Goal: Transaction & Acquisition: Purchase product/service

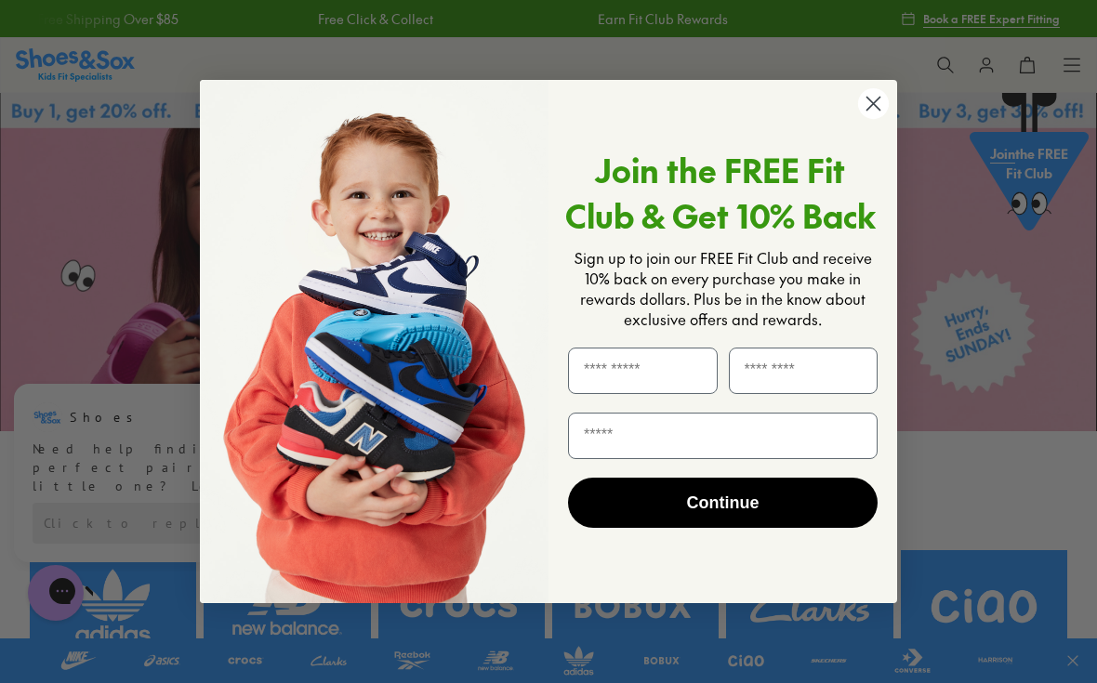
click at [870, 108] on icon "Close dialog" at bounding box center [874, 104] width 13 height 13
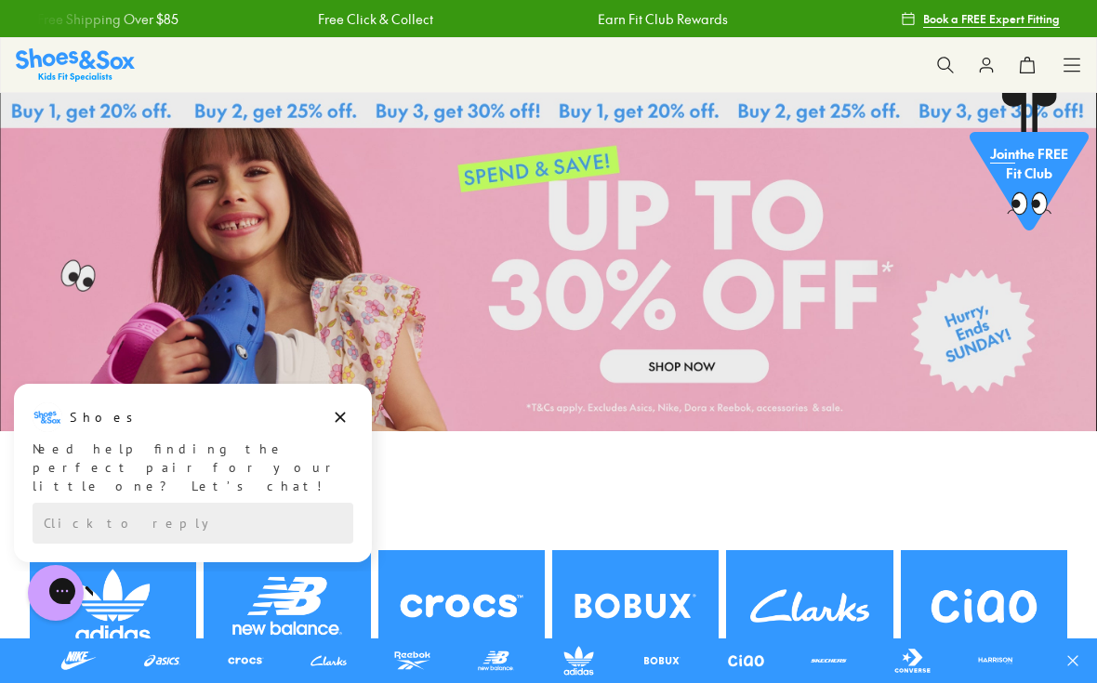
click at [955, 66] on button at bounding box center [945, 65] width 41 height 41
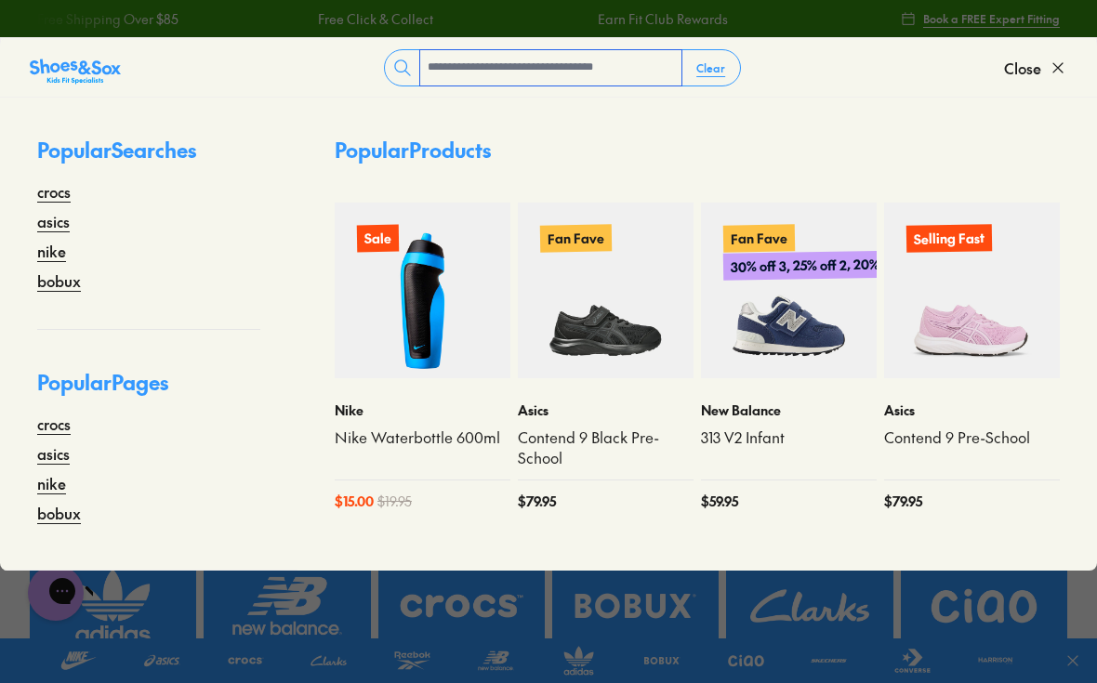
click at [459, 72] on input "text" at bounding box center [550, 67] width 261 height 35
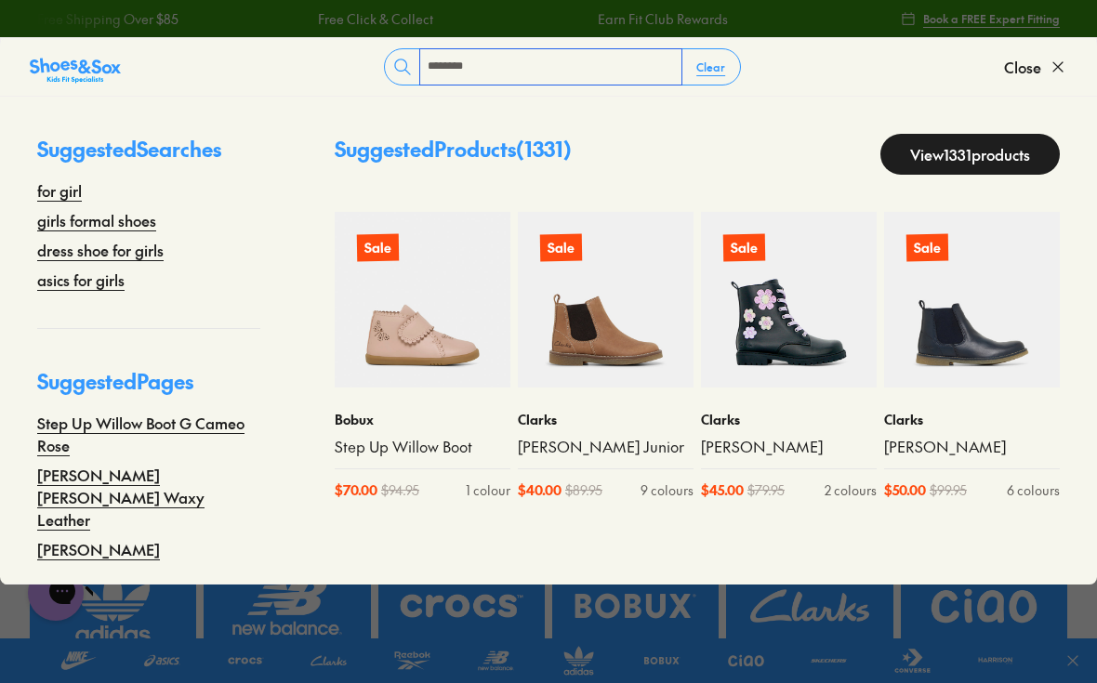
type input "********"
click at [143, 219] on link "girls formal shoes" at bounding box center [96, 220] width 119 height 22
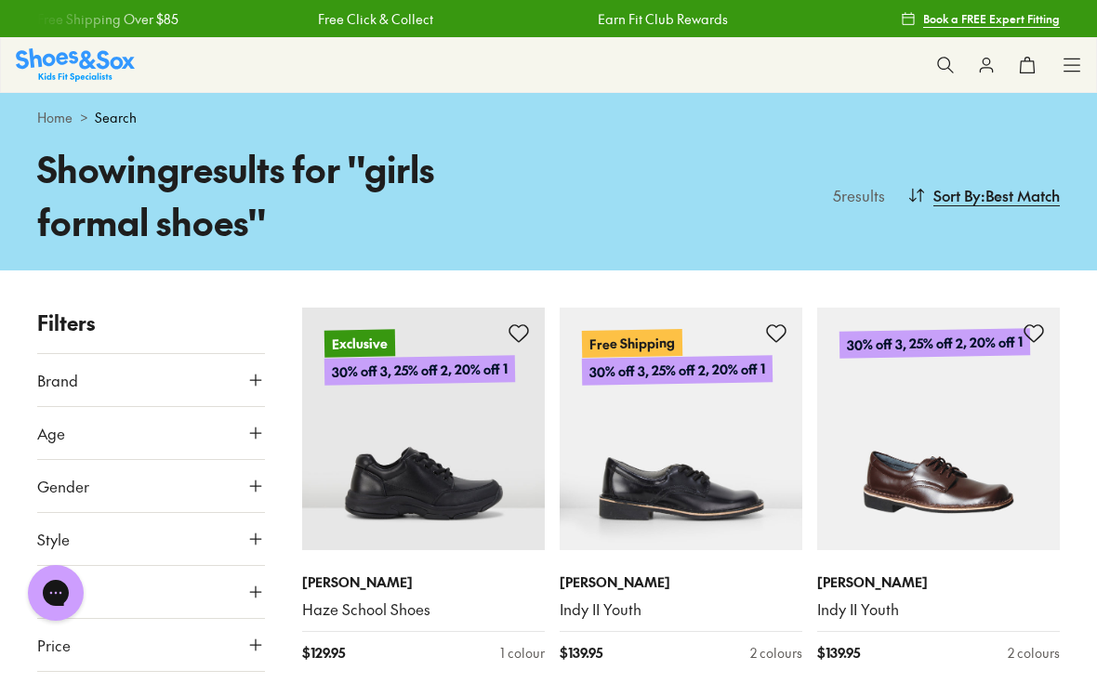
click at [945, 56] on icon at bounding box center [945, 65] width 19 height 19
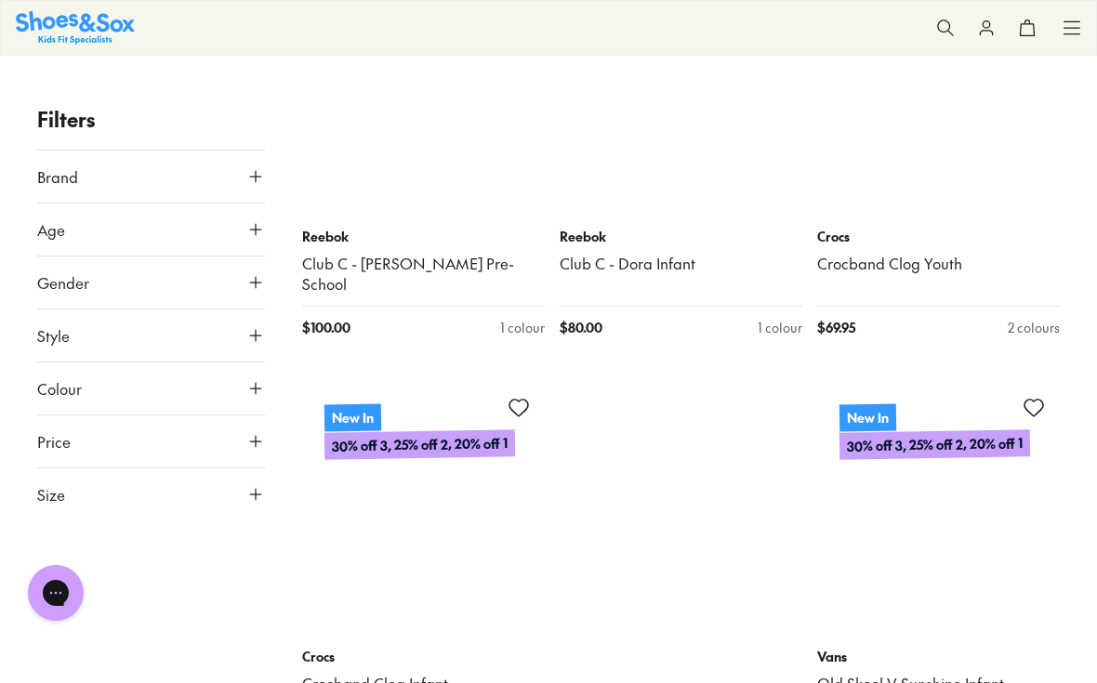
scroll to position [304, 0]
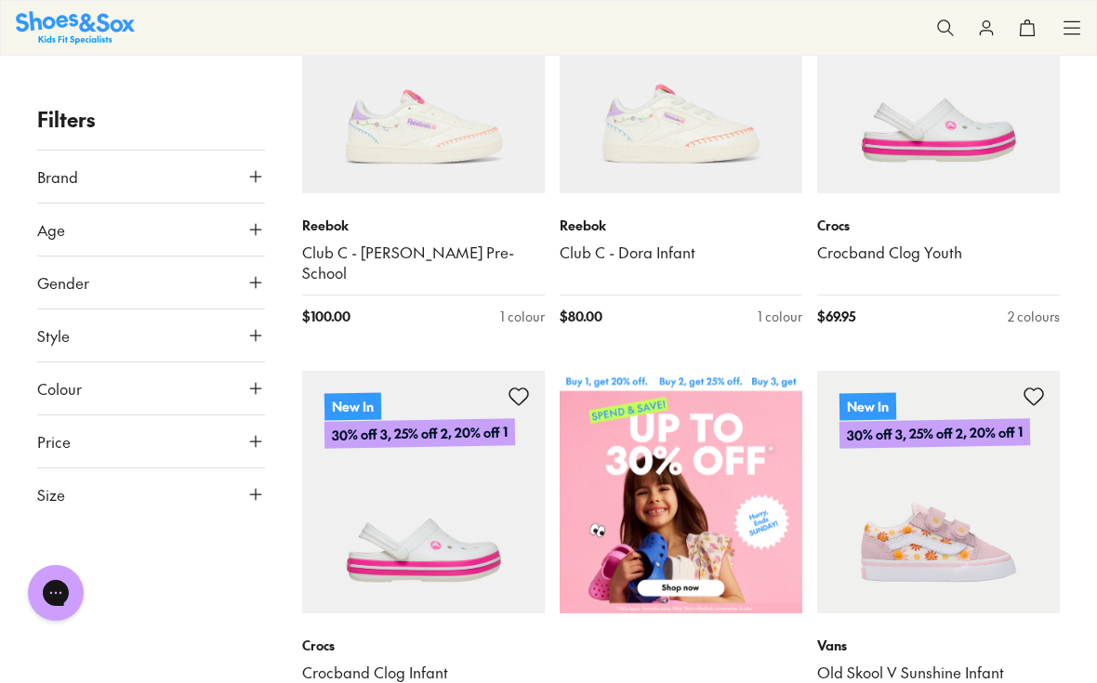
click at [46, 347] on button "Style" at bounding box center [151, 336] width 228 height 52
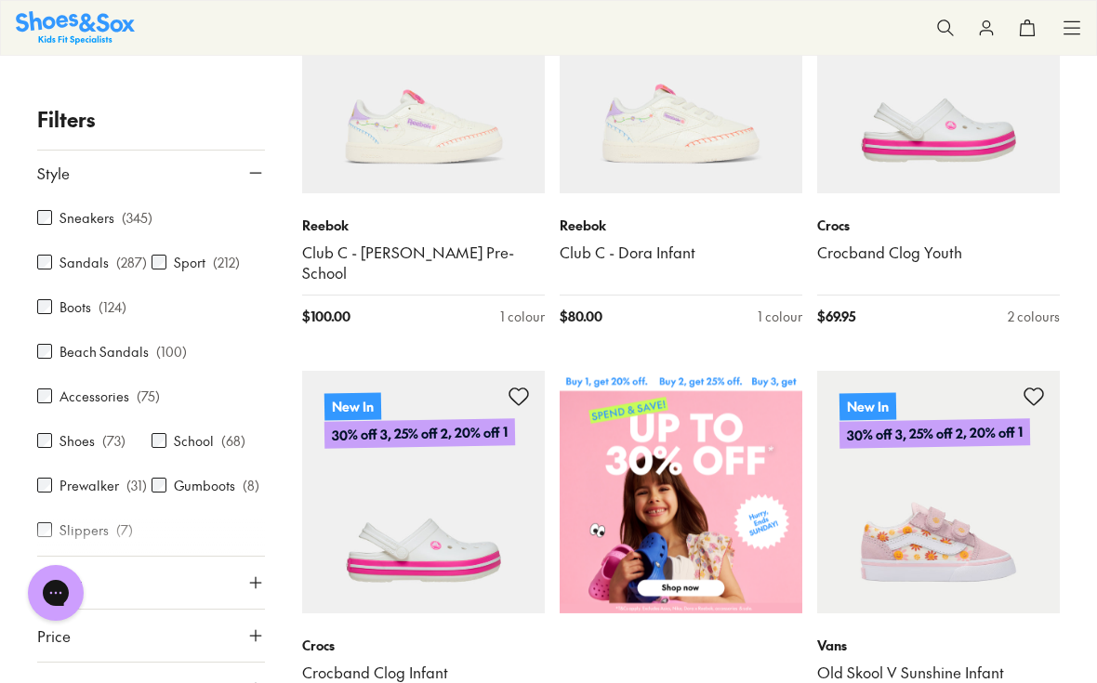
scroll to position [161, 0]
click at [64, 313] on label "Boots" at bounding box center [76, 309] width 32 height 20
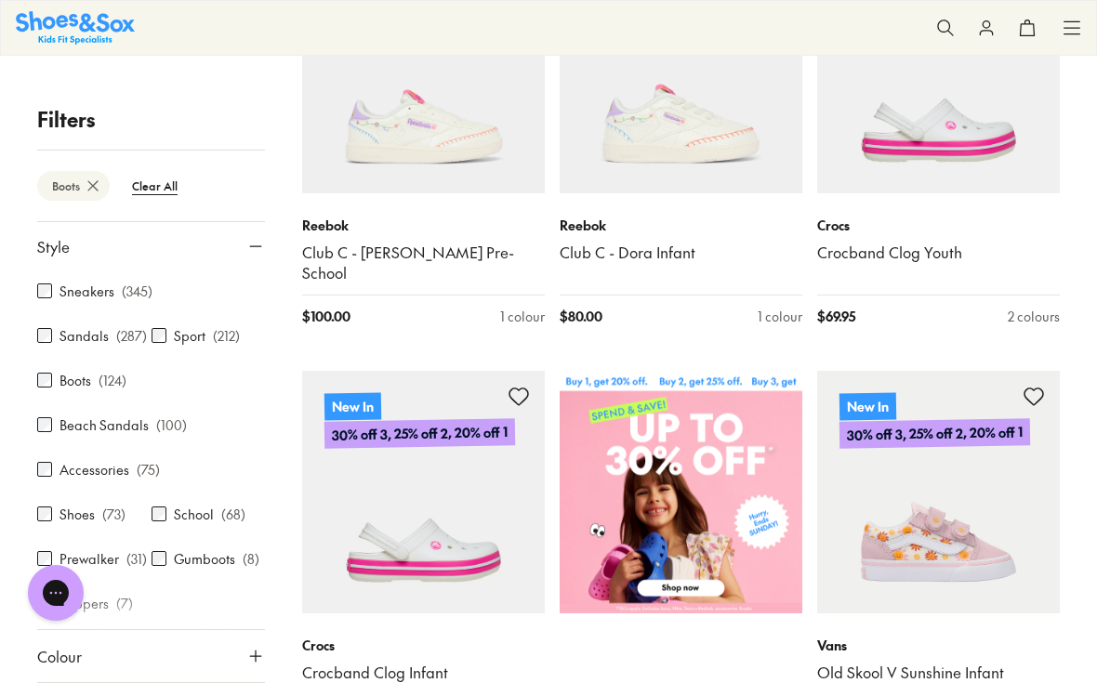
scroll to position [47, 0]
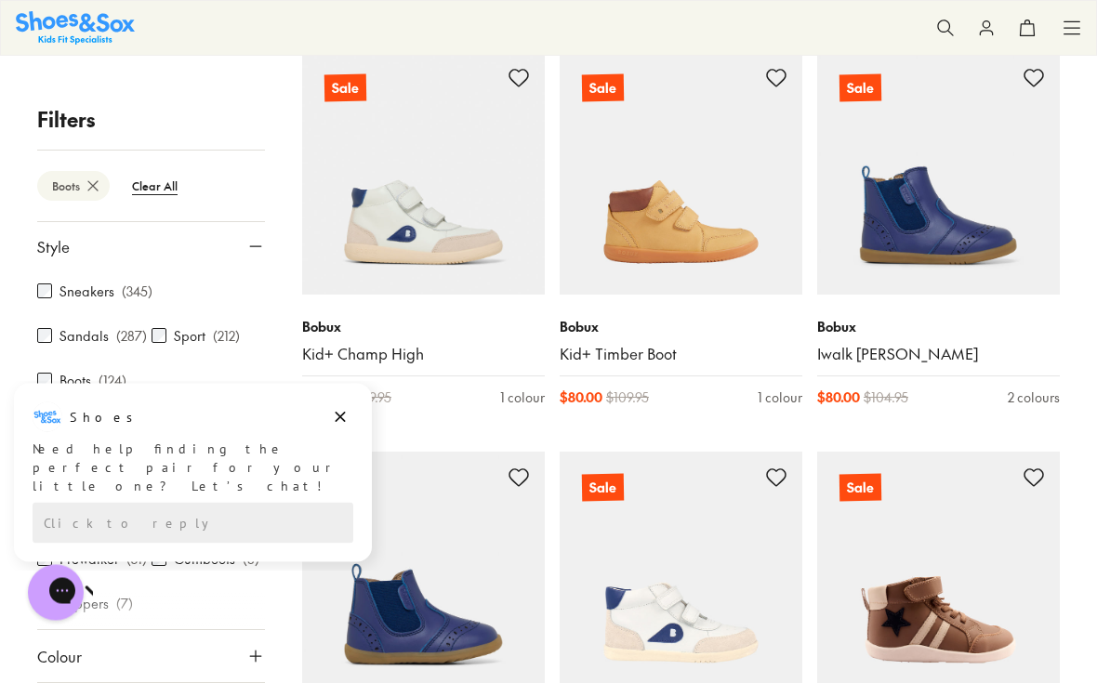
scroll to position [5813, 0]
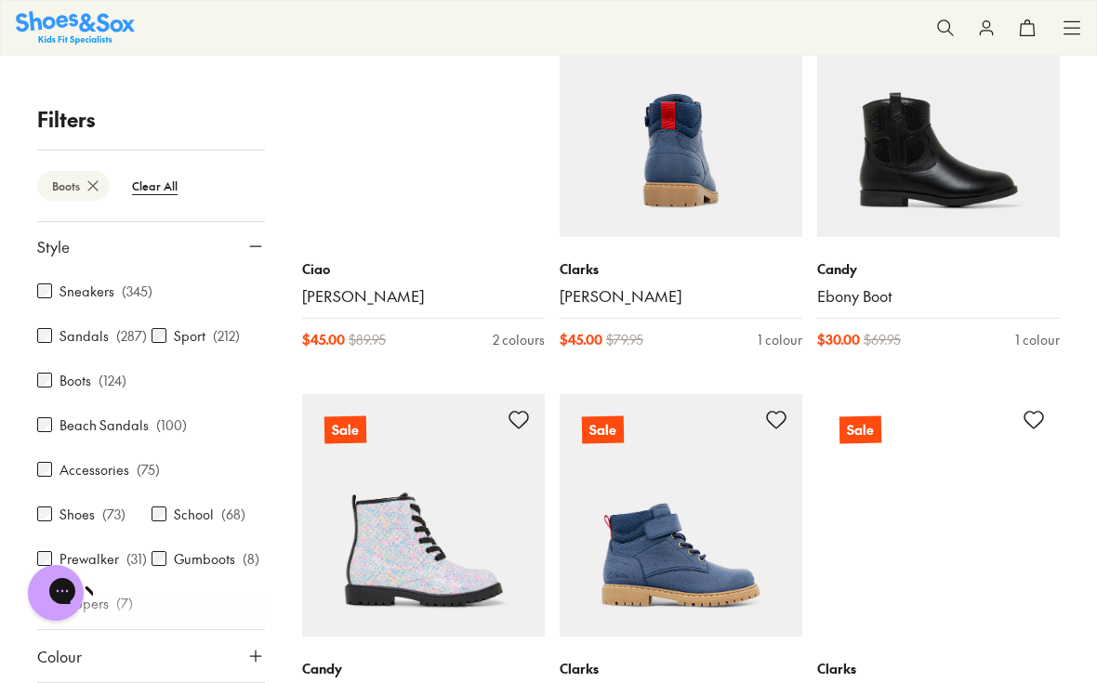
scroll to position [13851, 0]
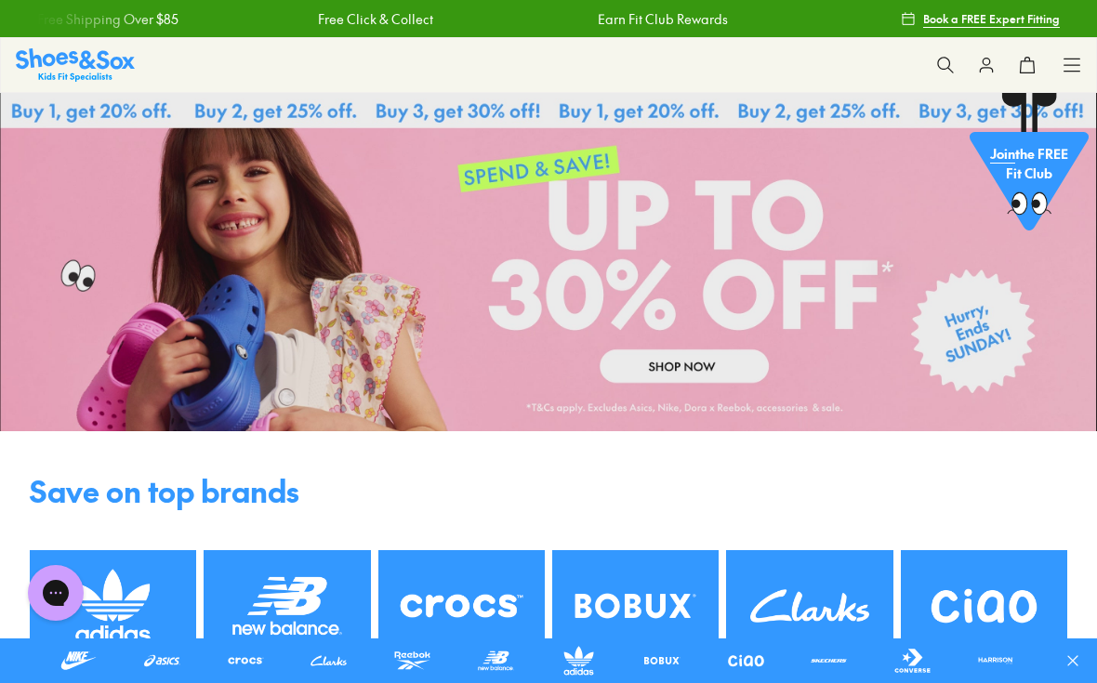
click at [949, 62] on use at bounding box center [945, 65] width 16 height 16
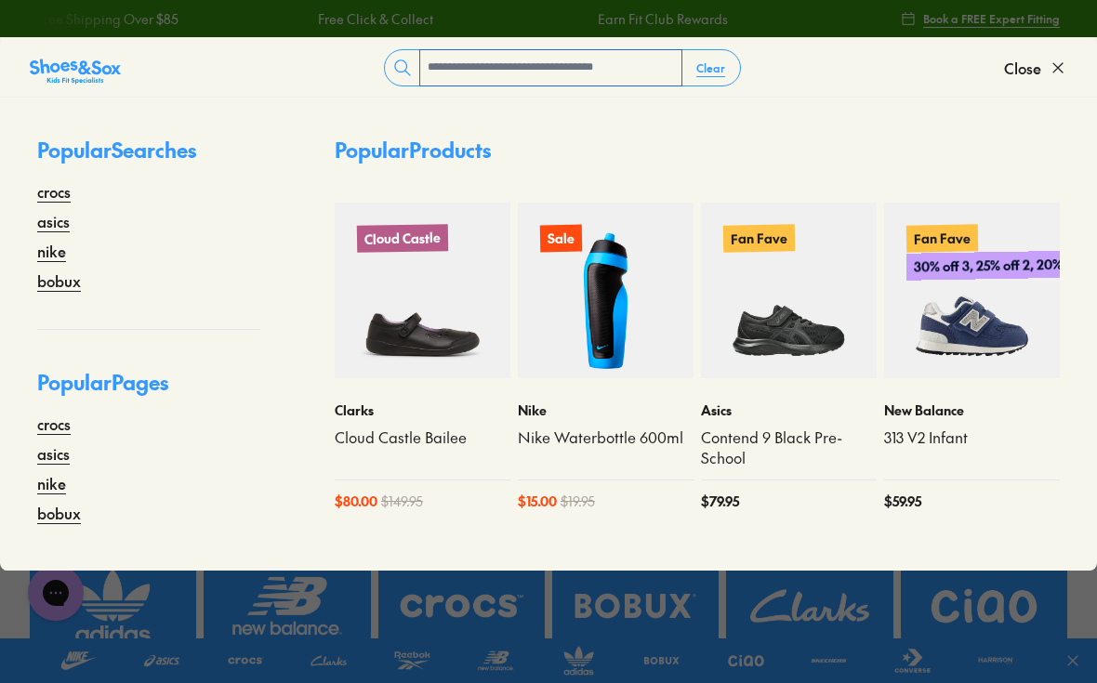
click at [468, 68] on input "text" at bounding box center [550, 67] width 261 height 35
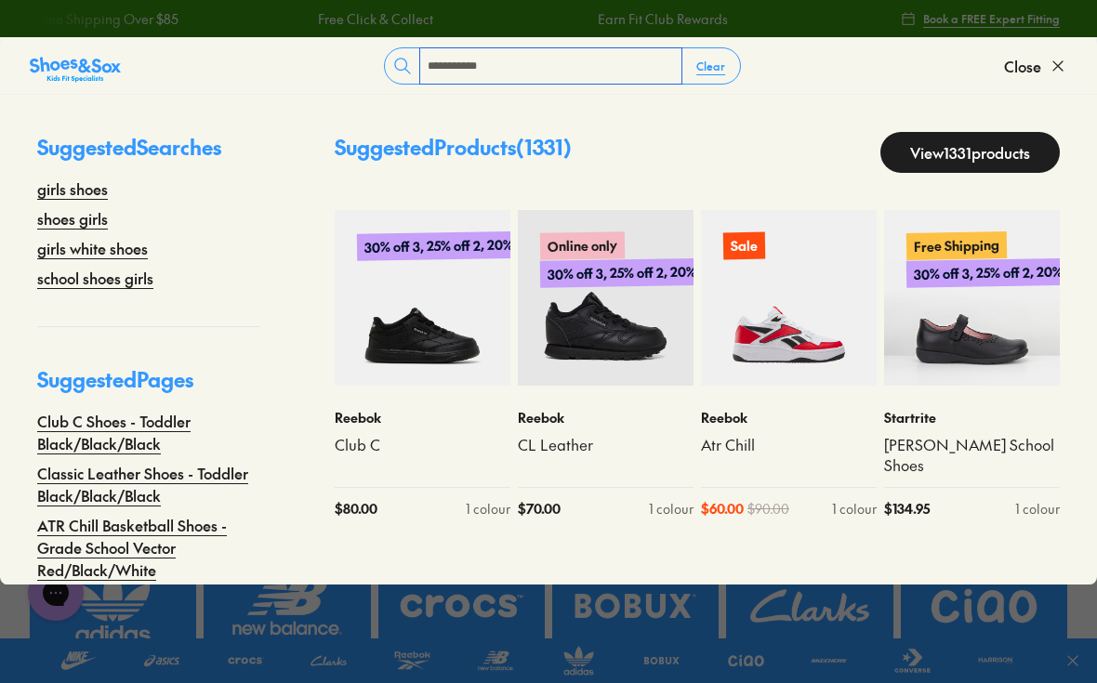
type input "**********"
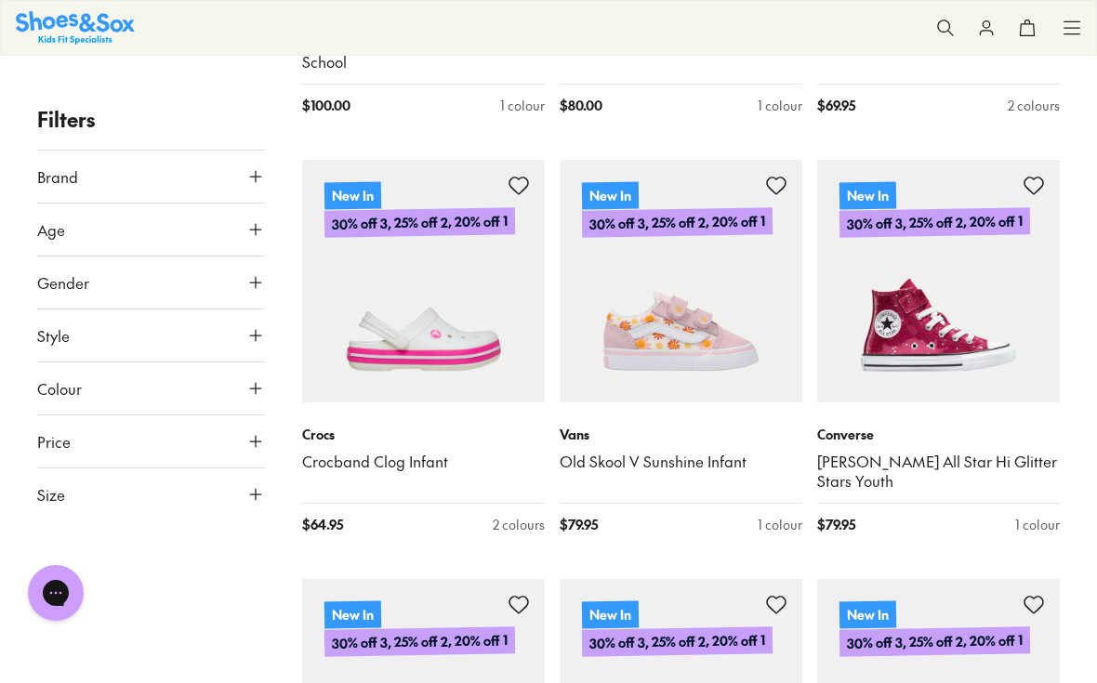
scroll to position [2167, 0]
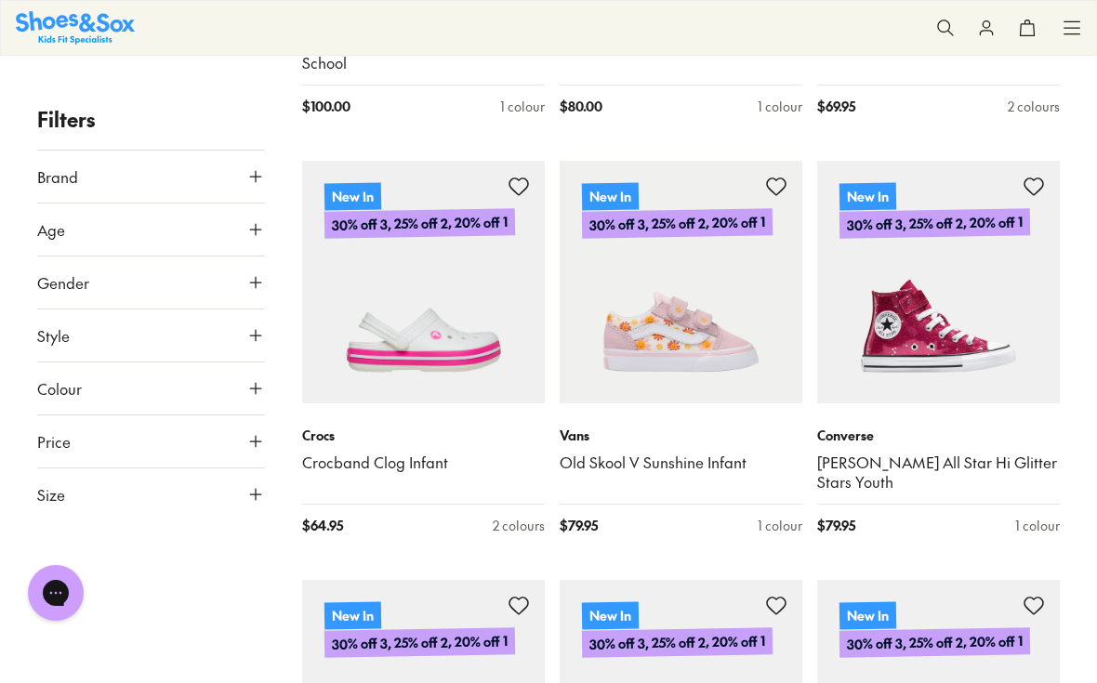
click at [954, 317] on img at bounding box center [938, 282] width 243 height 243
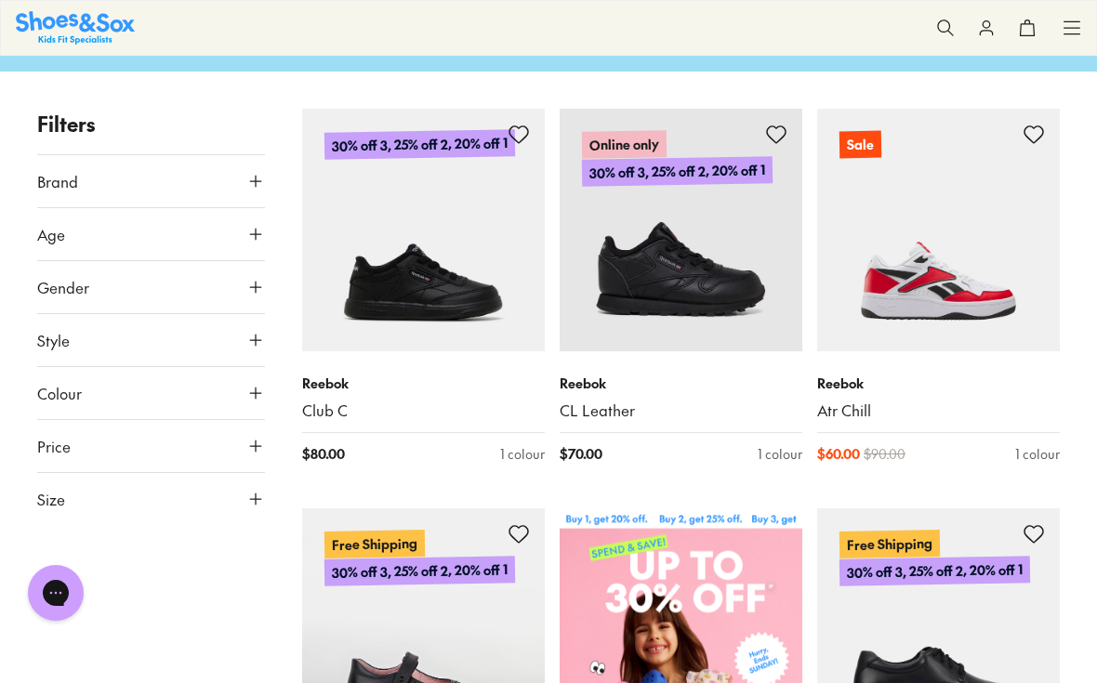
scroll to position [0, 0]
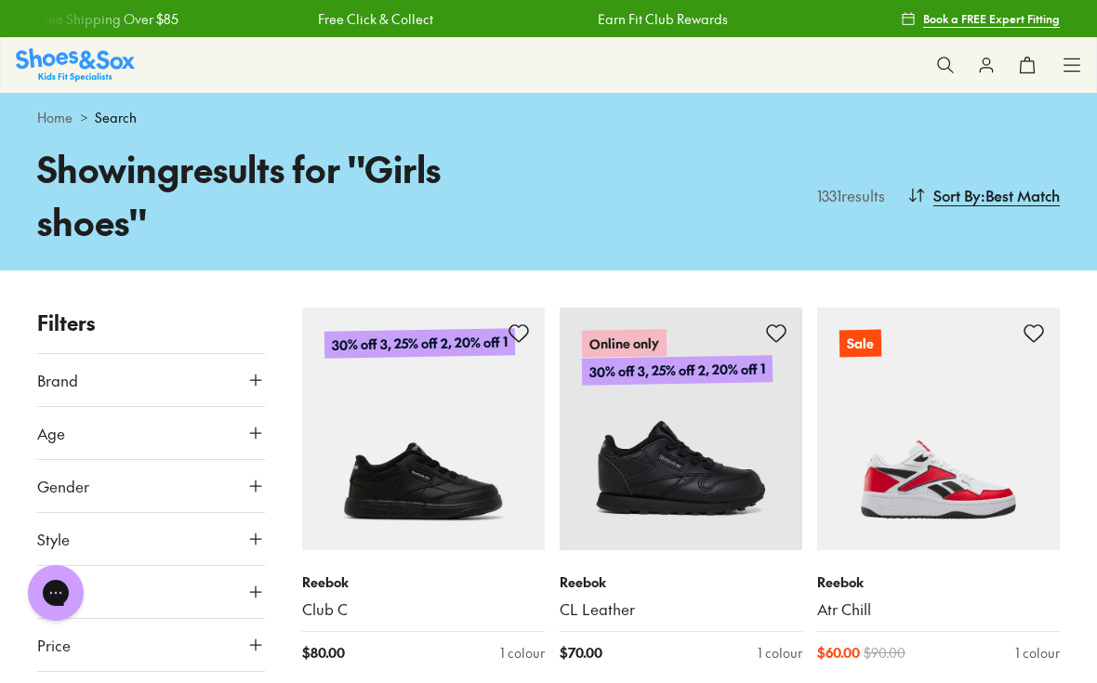
click at [136, 527] on button "Style" at bounding box center [151, 539] width 228 height 52
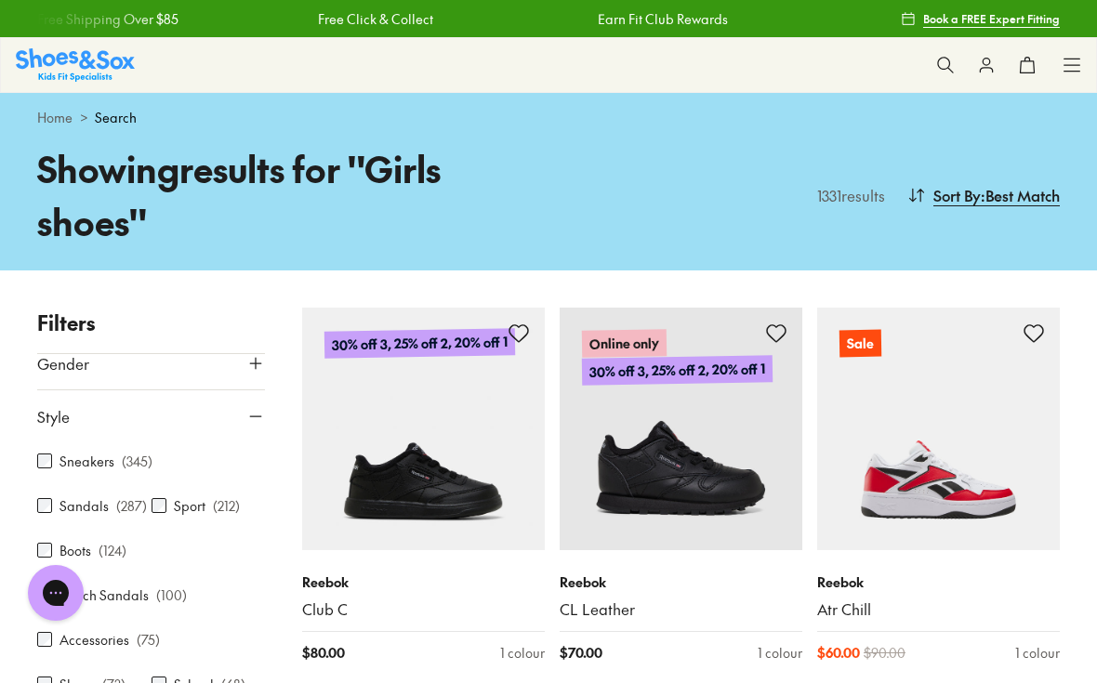
scroll to position [131, 0]
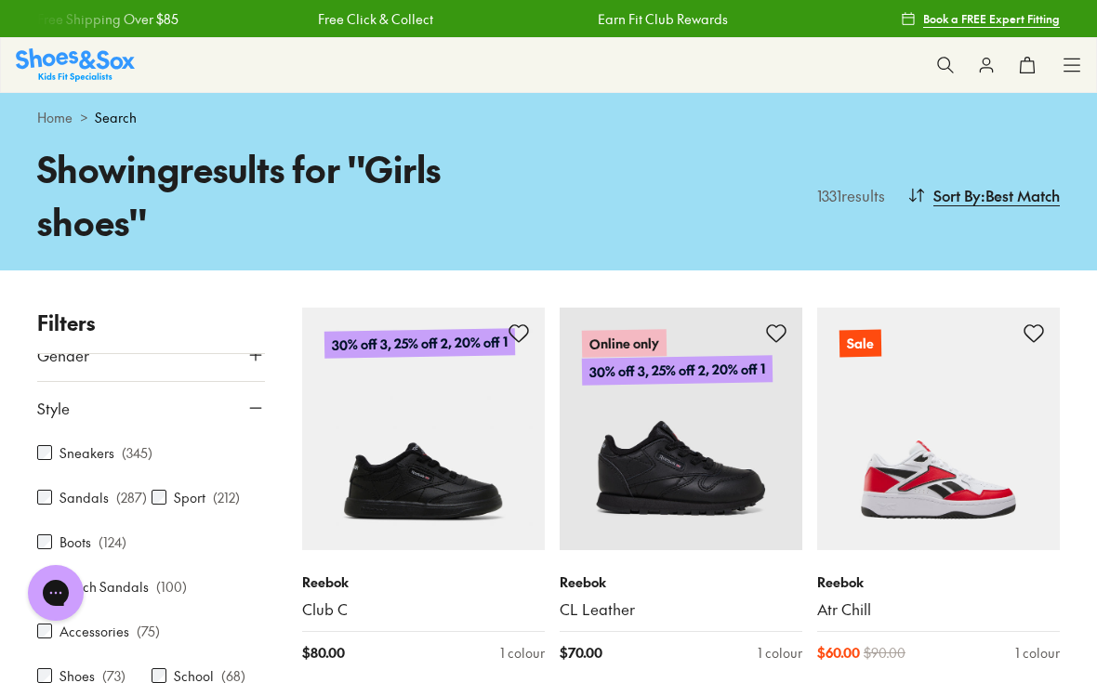
click at [72, 543] on label "Boots" at bounding box center [76, 543] width 32 height 20
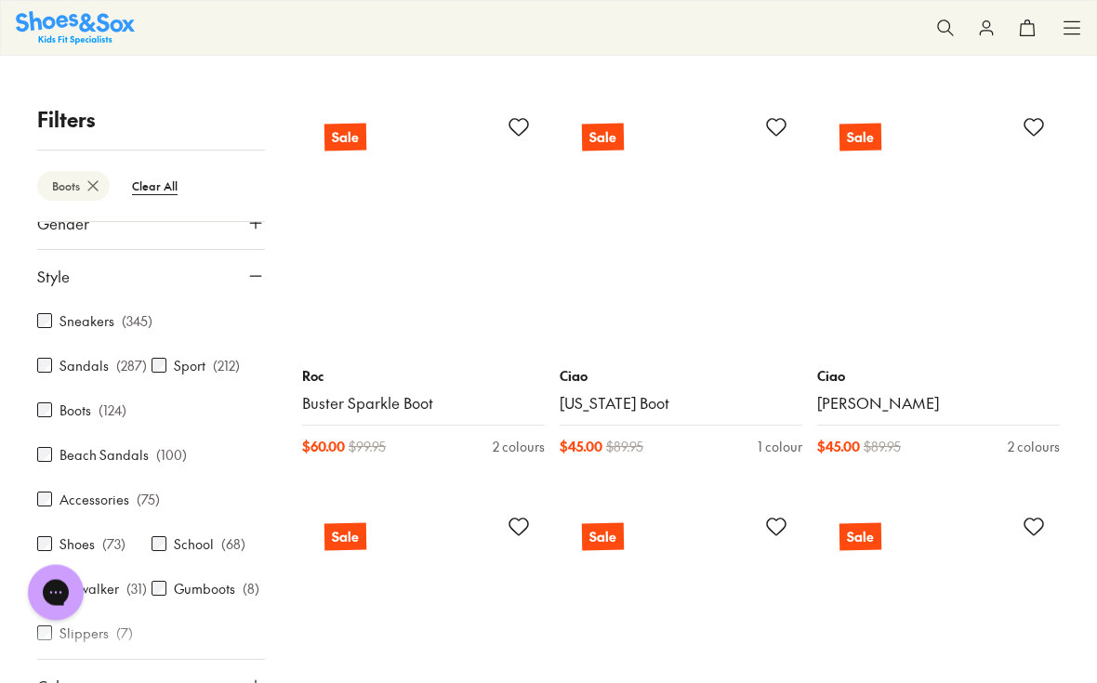
scroll to position [3404, 0]
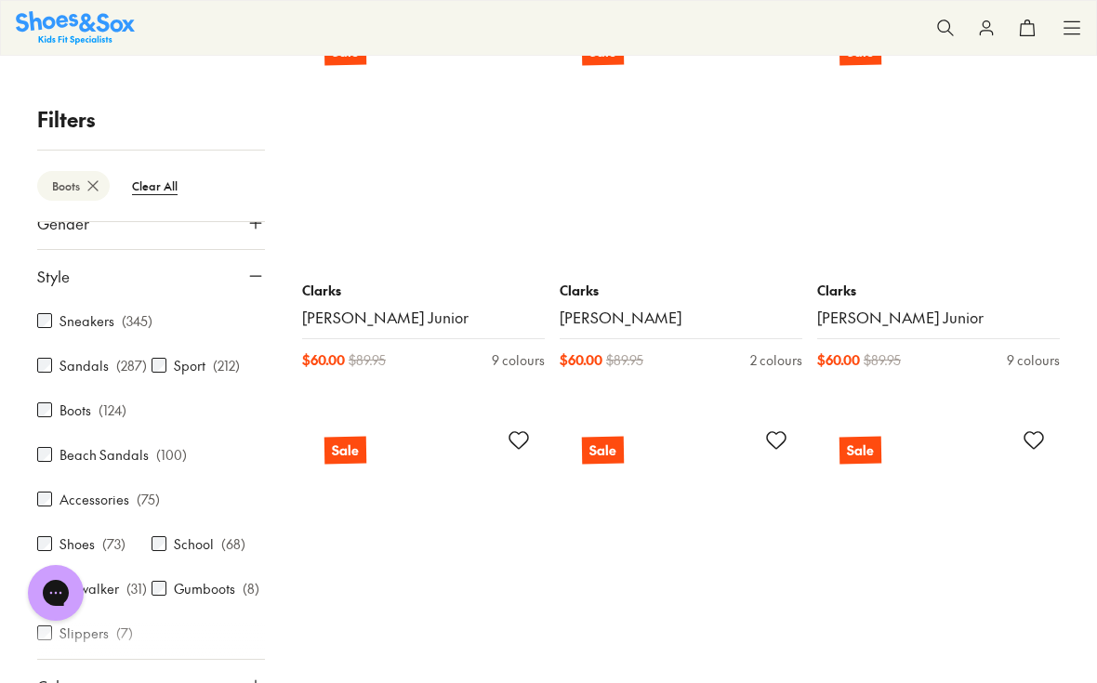
scroll to position [7886, 0]
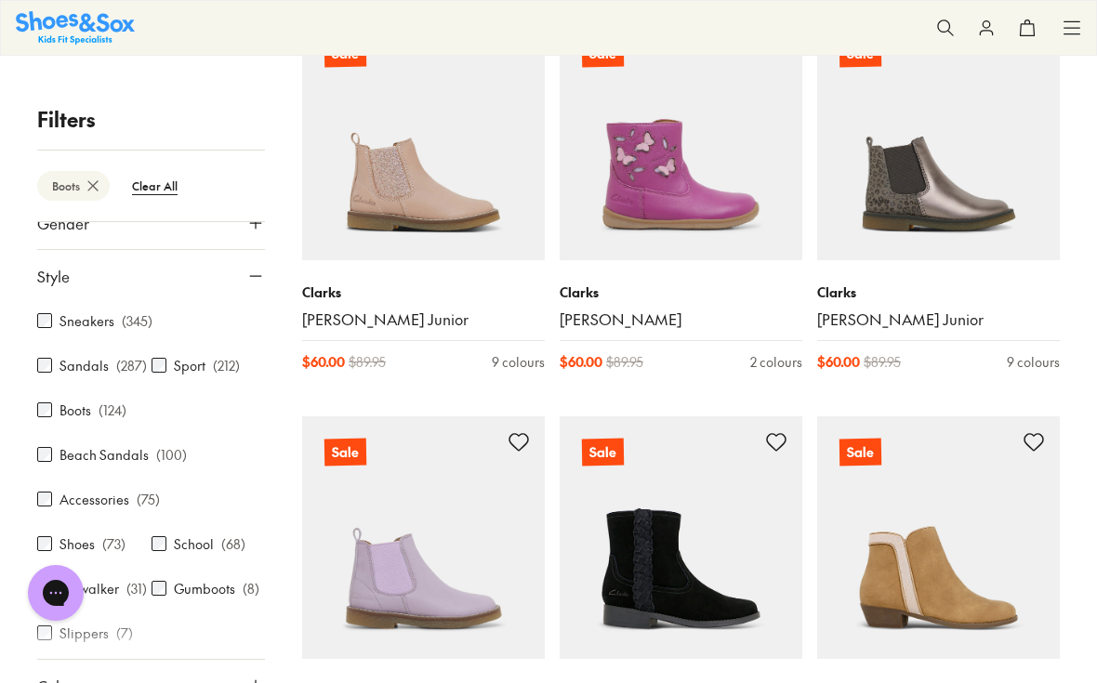
click at [925, 210] on img at bounding box center [938, 139] width 243 height 243
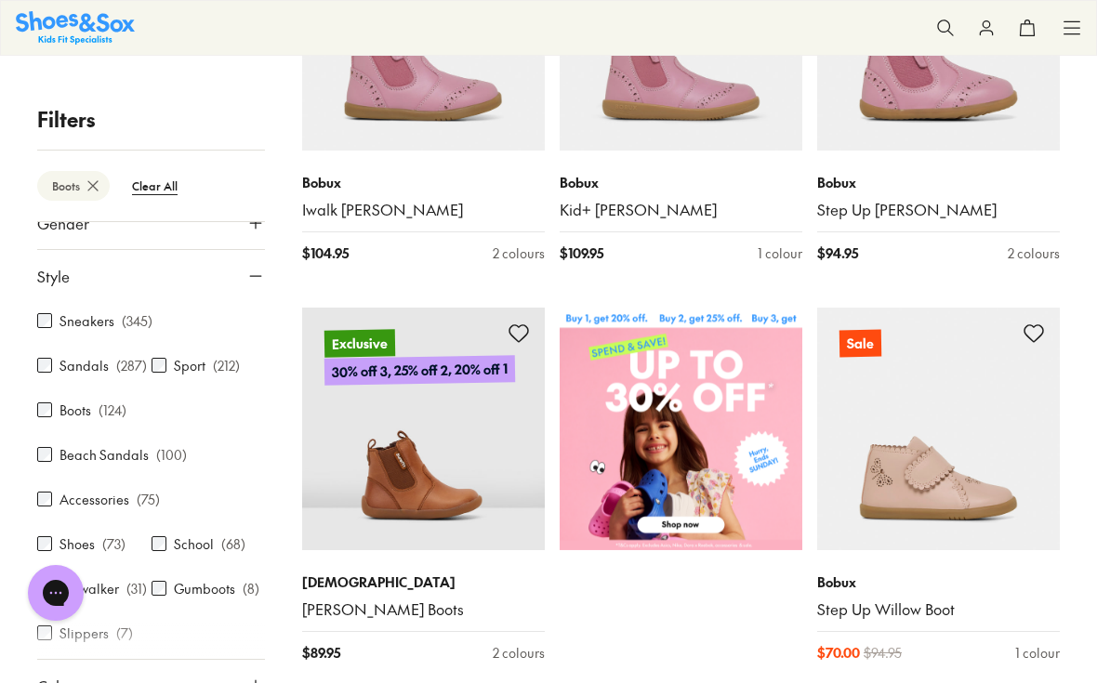
scroll to position [399, 0]
click at [66, 497] on label "Accessories" at bounding box center [95, 500] width 70 height 20
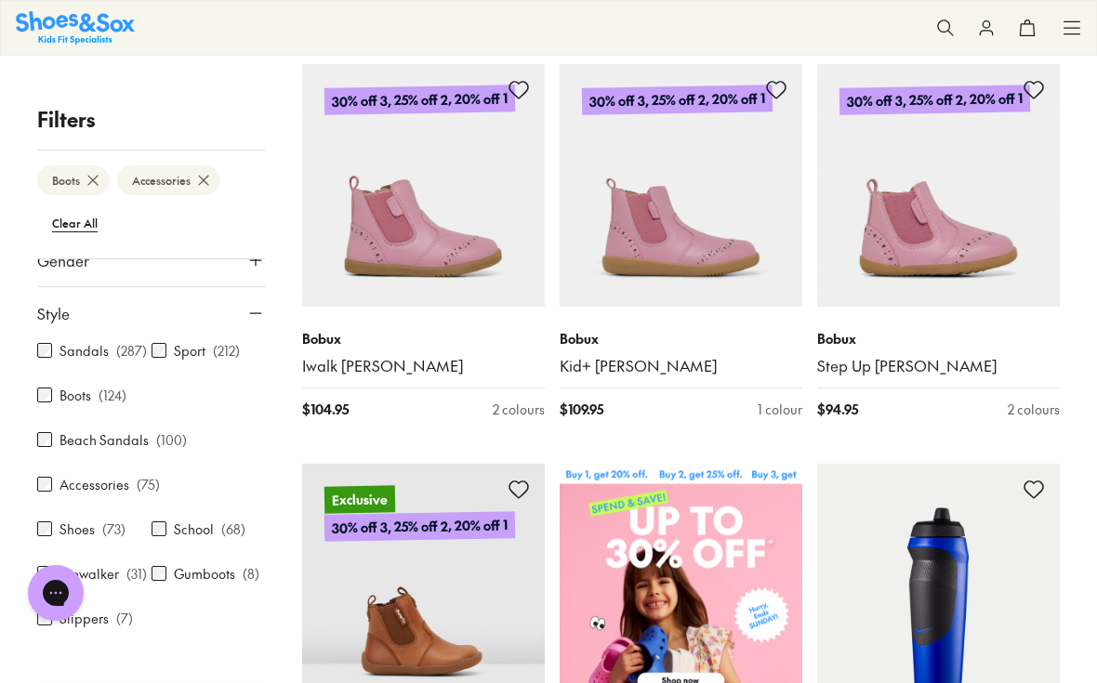
scroll to position [52, 0]
click at [61, 529] on label "Shoes" at bounding box center [77, 530] width 35 height 20
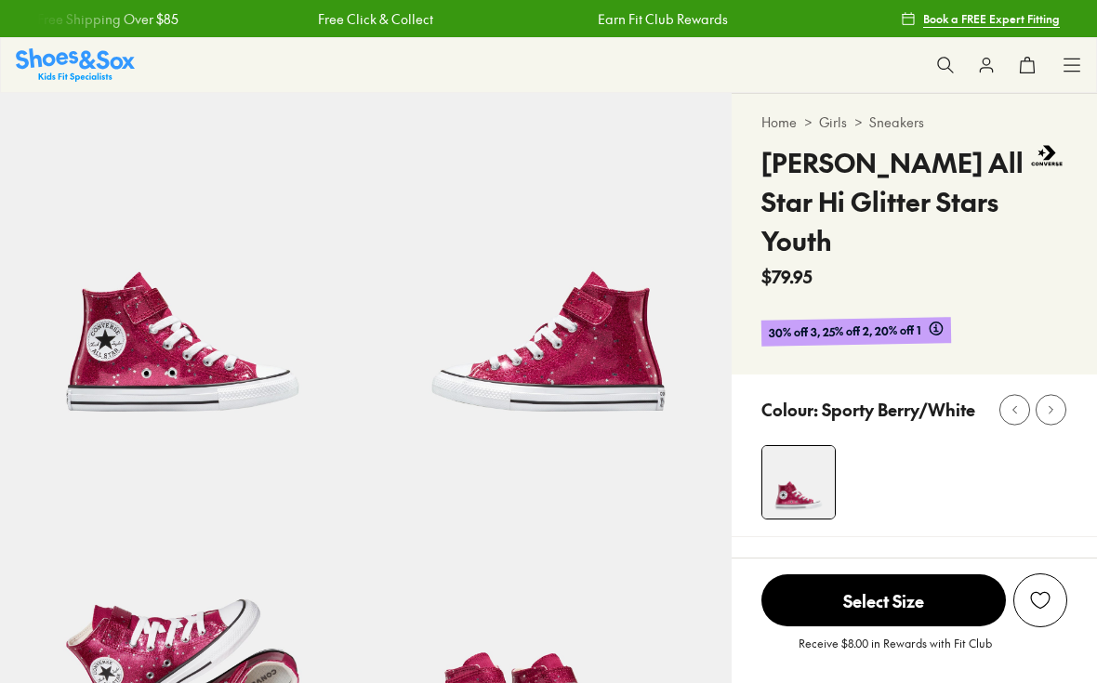
select select "*"
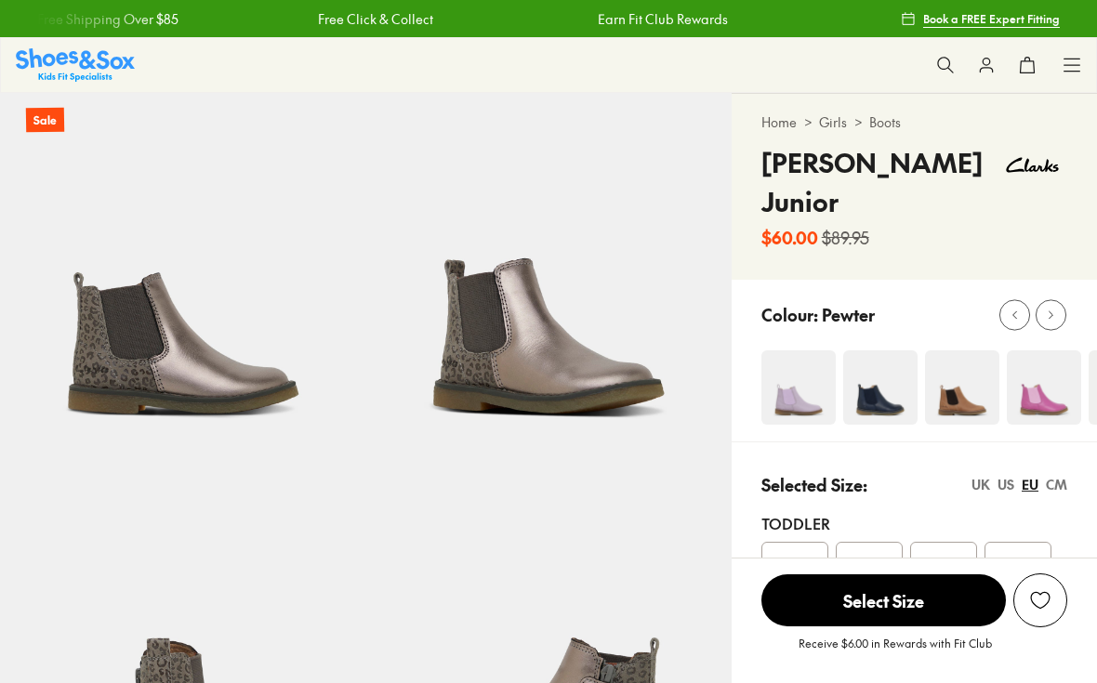
select select "*"
